Goal: Task Accomplishment & Management: Manage account settings

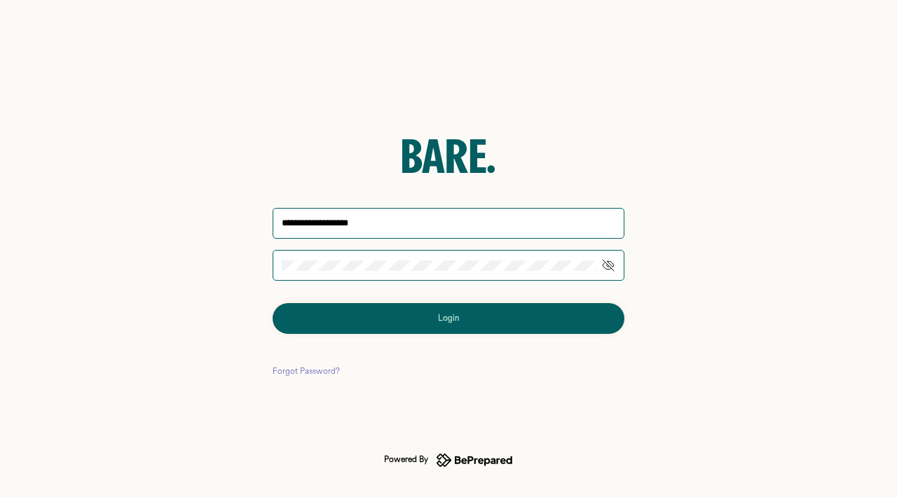
click at [448, 319] on button "Login" at bounding box center [449, 318] width 352 height 31
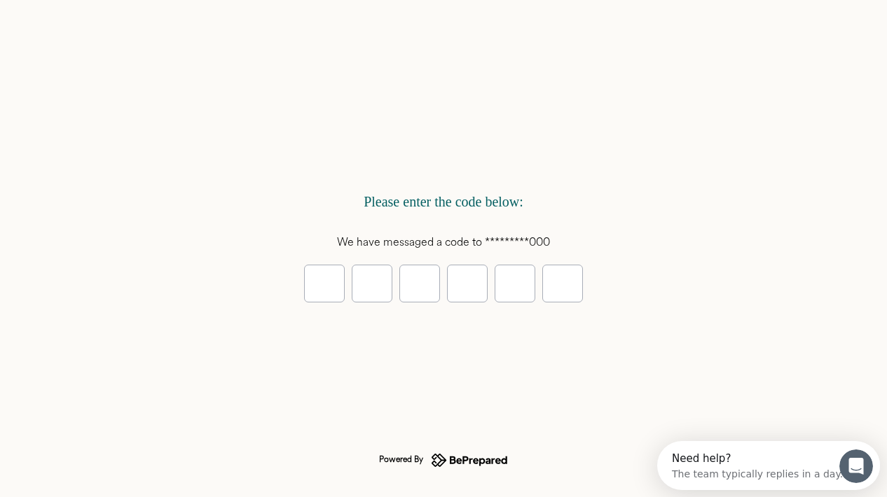
type input "*"
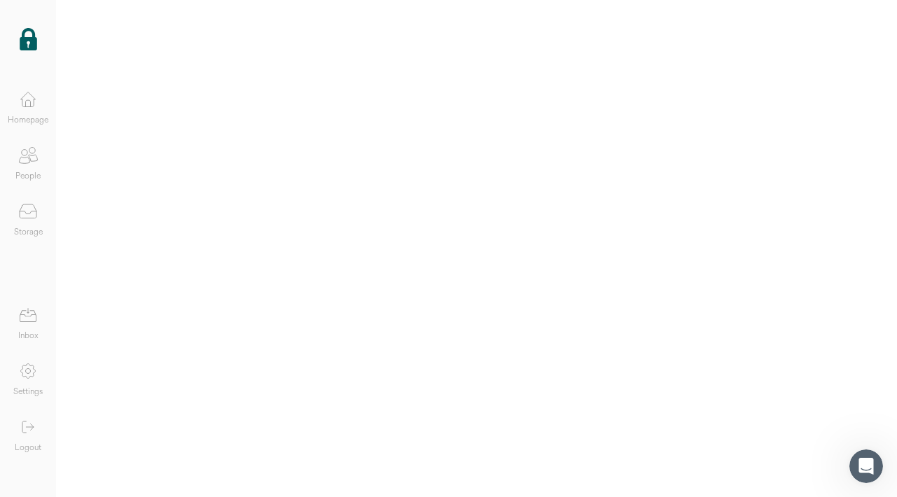
click at [32, 42] on img at bounding box center [29, 39] width 18 height 22
click at [377, 278] on div at bounding box center [476, 248] width 841 height 497
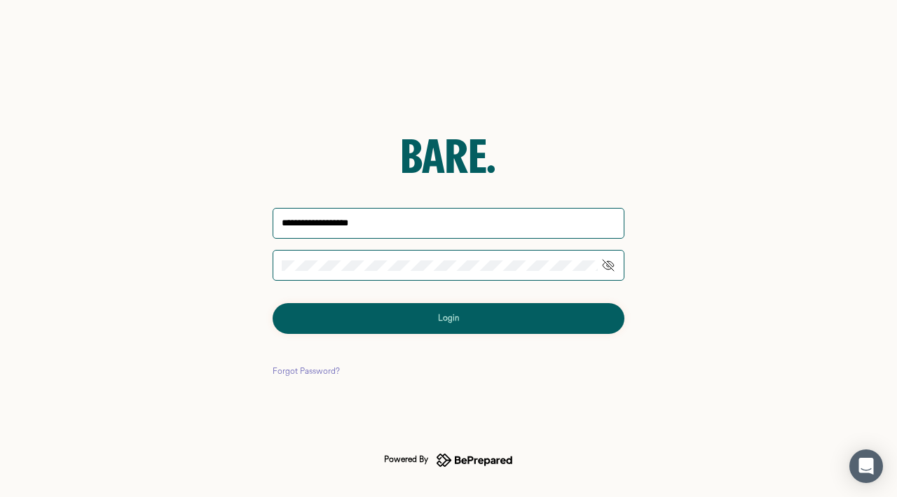
type input "**********"
click at [448, 319] on button "Login" at bounding box center [449, 318] width 352 height 31
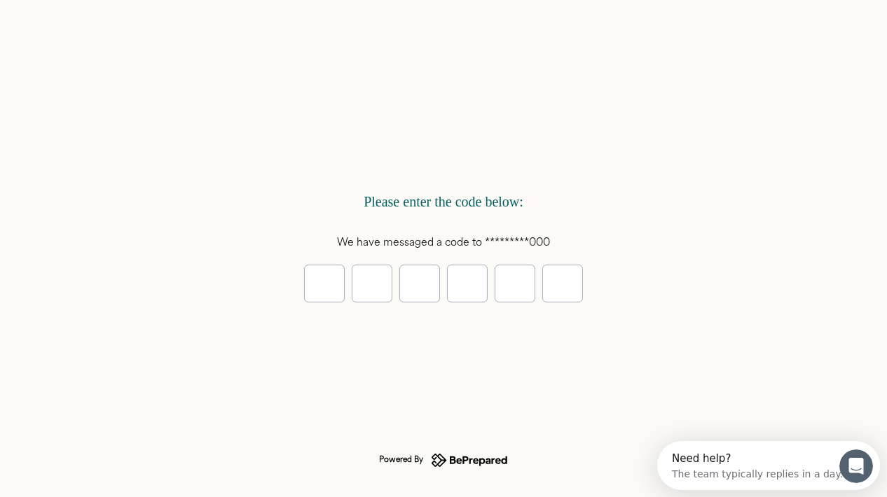
type input "*"
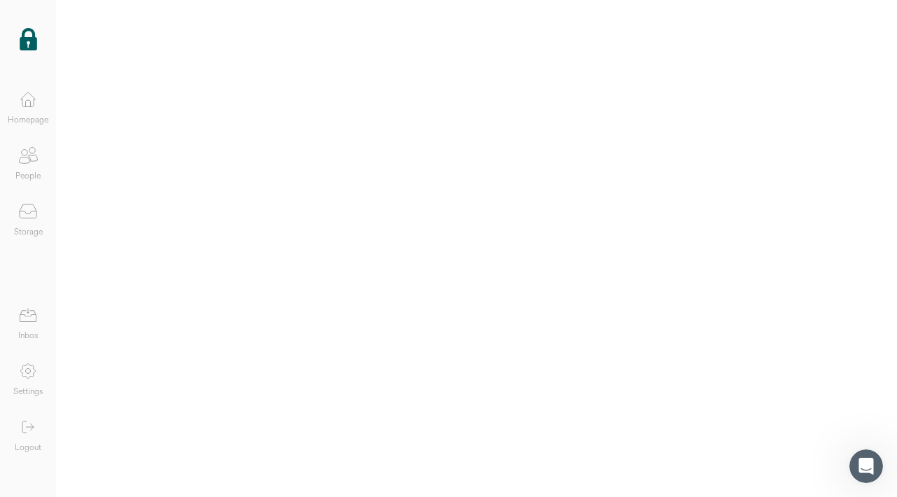
click at [32, 44] on img at bounding box center [29, 39] width 18 height 22
